Goal: Use online tool/utility: Utilize a website feature to perform a specific function

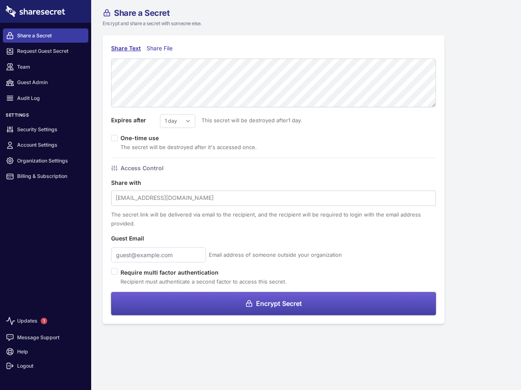
click at [260, 195] on div at bounding box center [274, 198] width 316 height 11
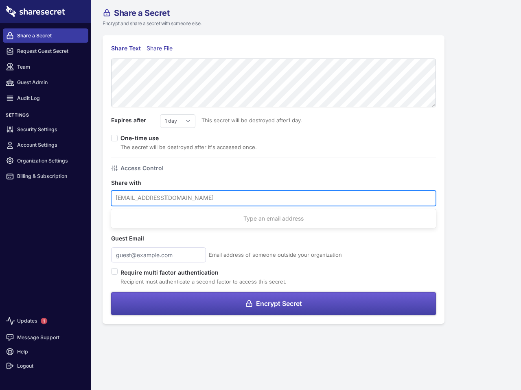
click at [44, 321] on span "1" at bounding box center [44, 321] width 7 height 7
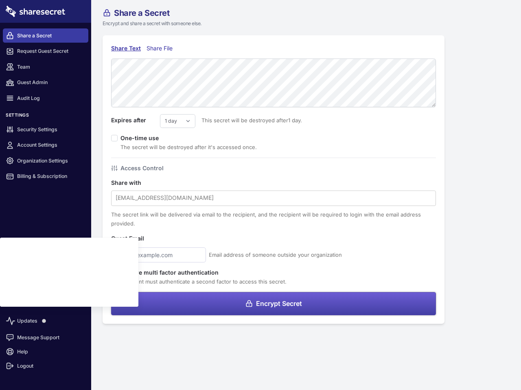
click at [46, 338] on link "Message Support" at bounding box center [45, 338] width 85 height 14
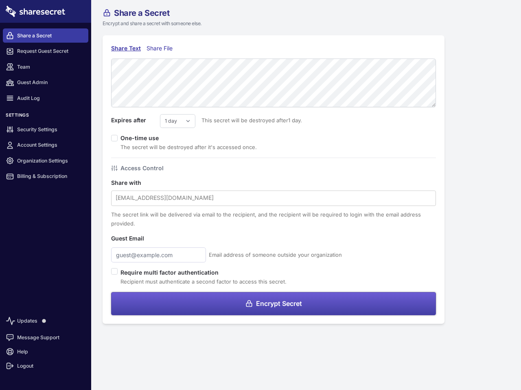
click at [273, 180] on div "Share with [EMAIL_ADDRESS][DOMAIN_NAME] The secret link will be delivered via e…" at bounding box center [273, 204] width 325 height 50
click at [126, 48] on div "Share Text" at bounding box center [126, 48] width 30 height 9
click at [161, 48] on div "Share File" at bounding box center [161, 48] width 30 height 9
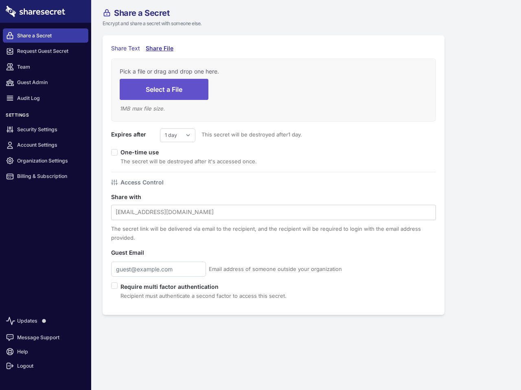
click at [273, 304] on div "Share Text Share File Pick a file or drag and drop one here. Select a File 1 MB…" at bounding box center [273, 175] width 342 height 280
